Goal: Task Accomplishment & Management: Manage account settings

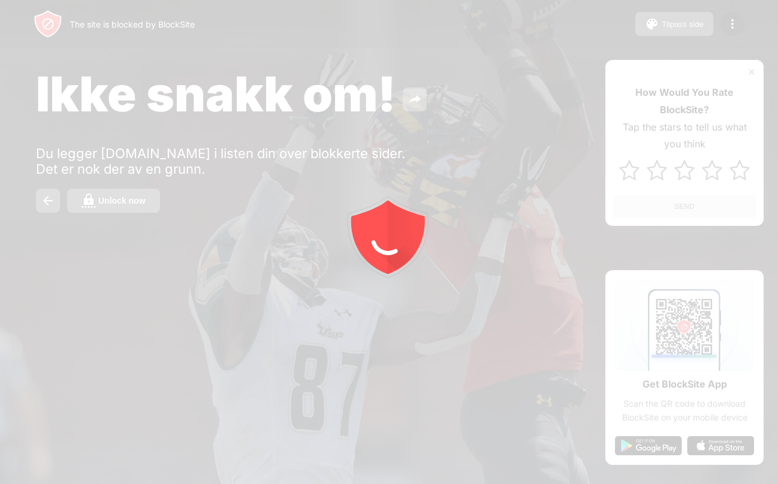
click at [108, 218] on div at bounding box center [389, 242] width 778 height 484
click at [114, 199] on div at bounding box center [389, 242] width 778 height 484
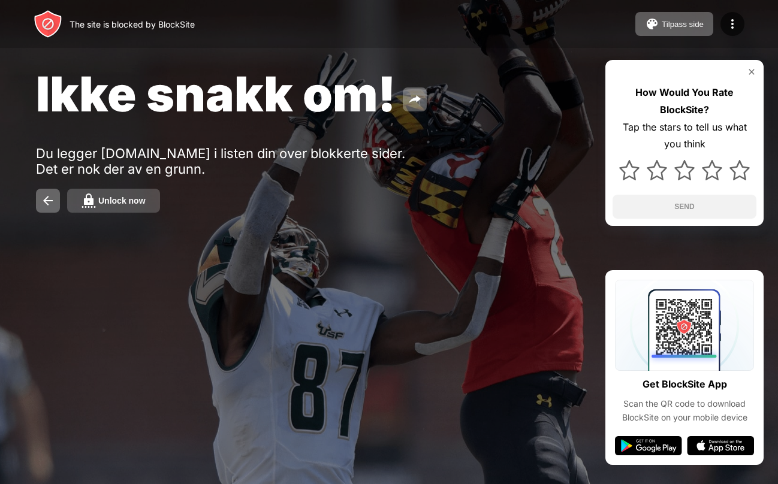
click at [122, 197] on div "Unlock now" at bounding box center [121, 201] width 47 height 10
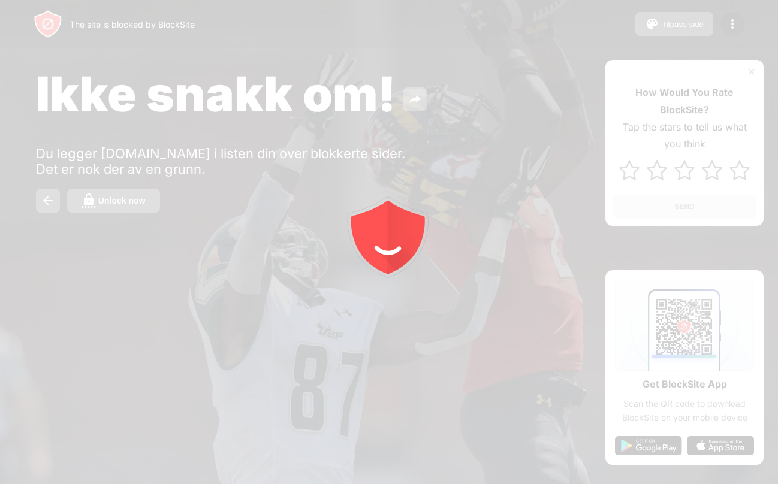
click at [134, 213] on div at bounding box center [389, 242] width 778 height 484
click at [136, 206] on div at bounding box center [389, 242] width 778 height 484
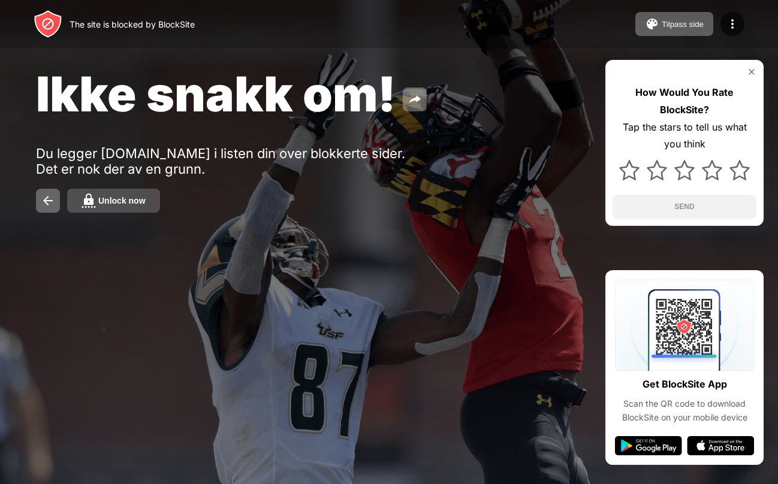
click at [136, 205] on div "Unlock now" at bounding box center [121, 201] width 47 height 10
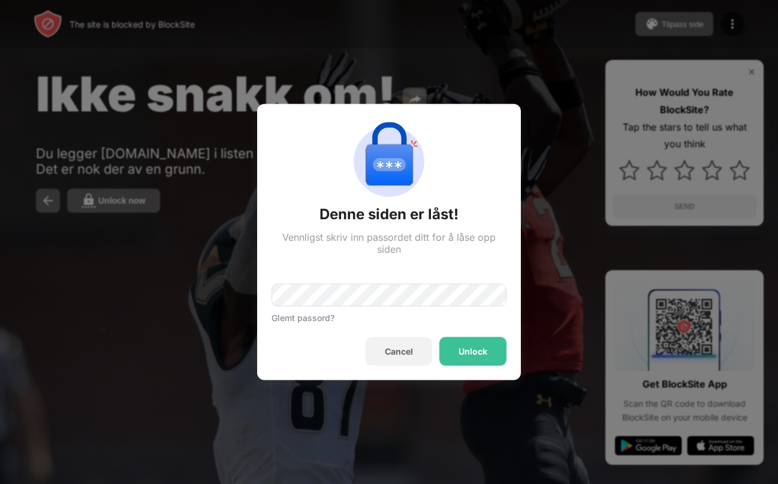
click at [343, 280] on div "Glemt passord?" at bounding box center [389, 289] width 235 height 68
click at [468, 348] on div "Unlock" at bounding box center [473, 352] width 29 height 10
